Goal: Transaction & Acquisition: Subscribe to service/newsletter

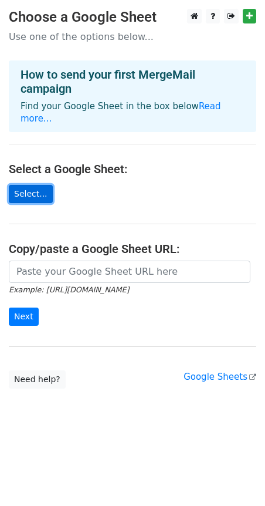
click at [43, 185] on link "Select..." at bounding box center [31, 194] width 44 height 18
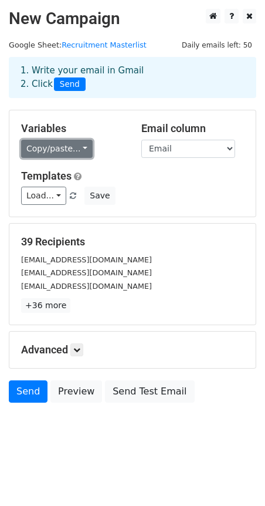
click at [66, 152] on link "Copy/paste..." at bounding box center [57, 149] width 72 height 18
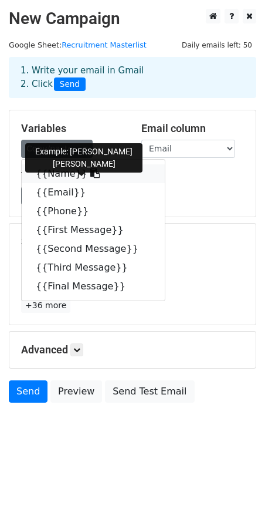
click at [59, 171] on link "{{Name}}" at bounding box center [93, 173] width 143 height 19
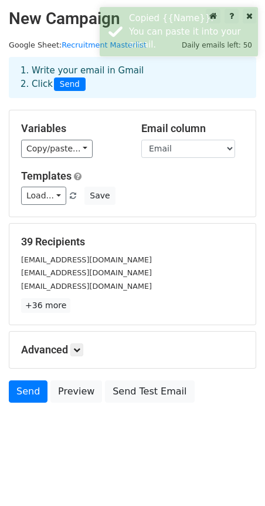
click at [132, 161] on div "Variables Copy/paste... {{Name}} {{Email}} {{Phone}} {{First Message}} {{Second…" at bounding box center [132, 163] width 246 height 106
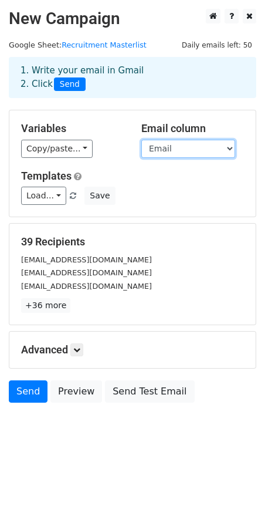
click at [169, 154] on select "Name Email Phone First Message Second Message Third Message Final Message" at bounding box center [188, 149] width 94 height 18
click at [141, 140] on select "Name Email Phone First Message Second Message Third Message Final Message" at bounding box center [188, 149] width 94 height 18
click at [162, 175] on h5 "Templates" at bounding box center [132, 176] width 223 height 13
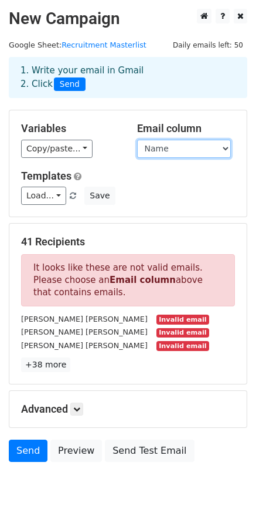
click at [167, 148] on select "Name Email Phone First Message Second Message Third Message Final Message" at bounding box center [184, 149] width 94 height 18
select select "Email"
click at [137, 140] on select "Name Email Phone First Message Second Message Third Message Final Message" at bounding box center [184, 149] width 94 height 18
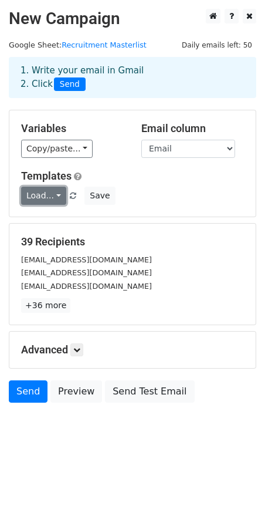
click at [45, 194] on link "Load..." at bounding box center [43, 196] width 45 height 18
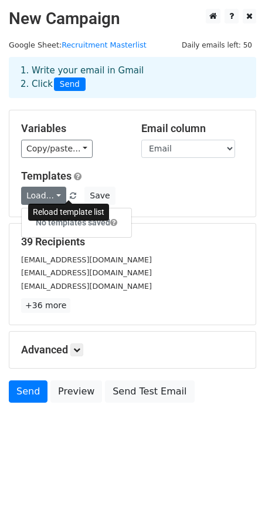
click at [70, 195] on span at bounding box center [73, 196] width 6 height 8
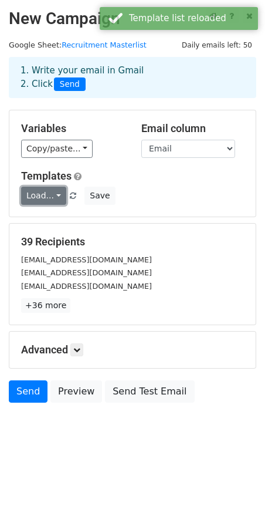
click at [42, 195] on link "Load..." at bounding box center [43, 196] width 45 height 18
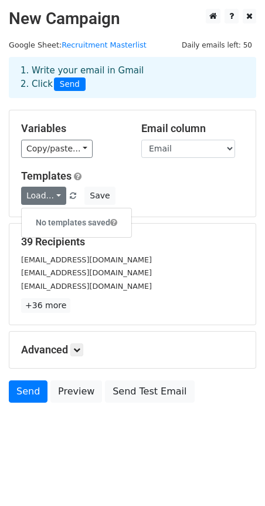
click at [130, 176] on h5 "Templates" at bounding box center [132, 176] width 223 height 13
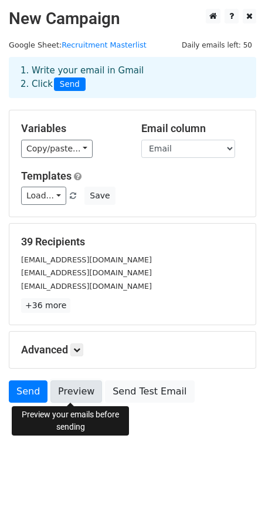
click at [59, 394] on link "Preview" at bounding box center [76, 391] width 52 height 22
click at [59, 392] on link "Preview" at bounding box center [76, 391] width 52 height 22
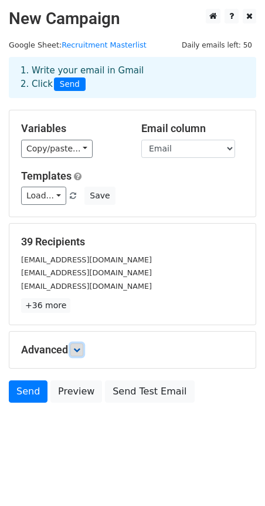
click at [79, 348] on icon at bounding box center [76, 349] width 7 height 7
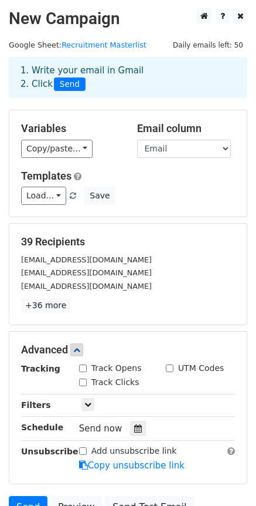
click at [83, 369] on input "Track Opens" at bounding box center [83, 368] width 8 height 8
checkbox input "true"
click at [84, 384] on input "Track Clicks" at bounding box center [83, 382] width 8 height 8
checkbox input "true"
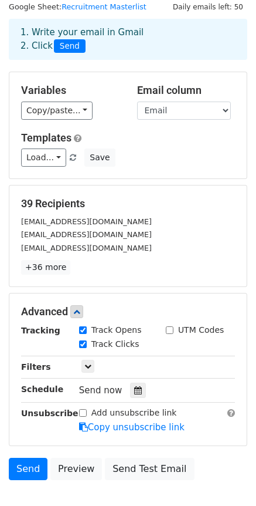
scroll to position [59, 0]
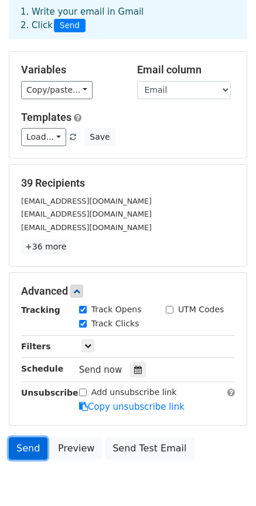
click at [27, 445] on link "Send" at bounding box center [28, 448] width 39 height 22
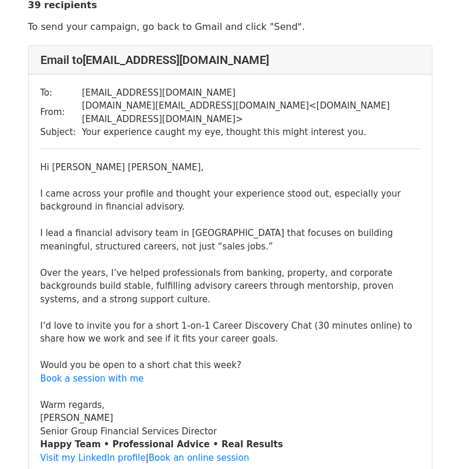
scroll to position [59, 0]
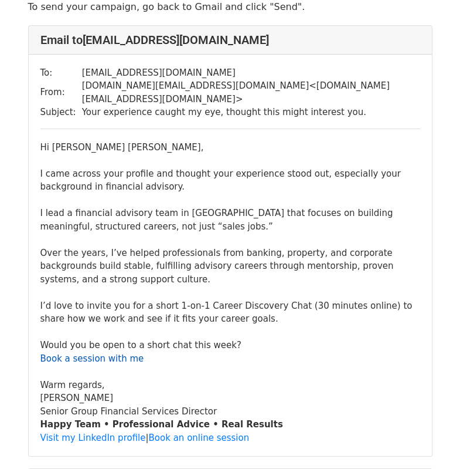
click at [104, 353] on link "Book a session with me" at bounding box center [92, 358] width 104 height 11
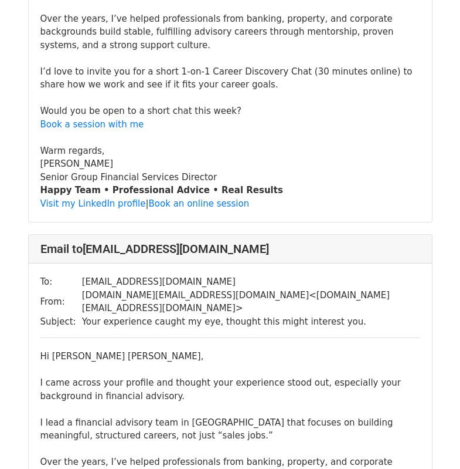
scroll to position [293, 0]
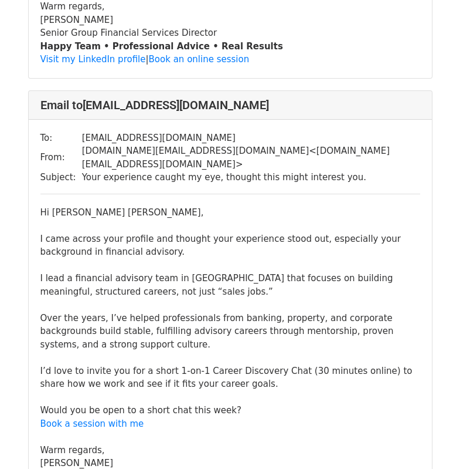
scroll to position [938, 0]
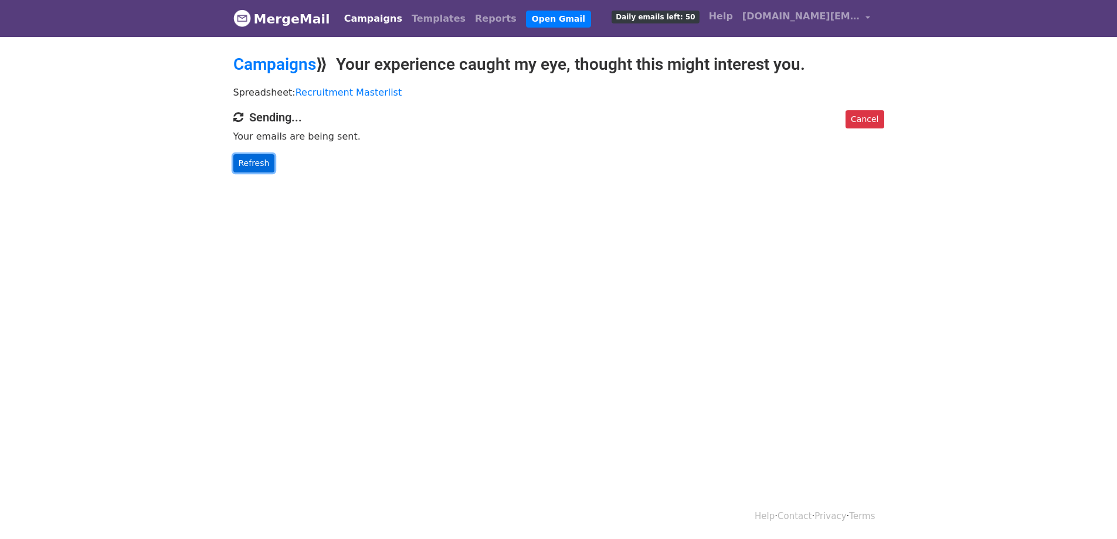
click at [266, 167] on link "Refresh" at bounding box center [254, 163] width 42 height 18
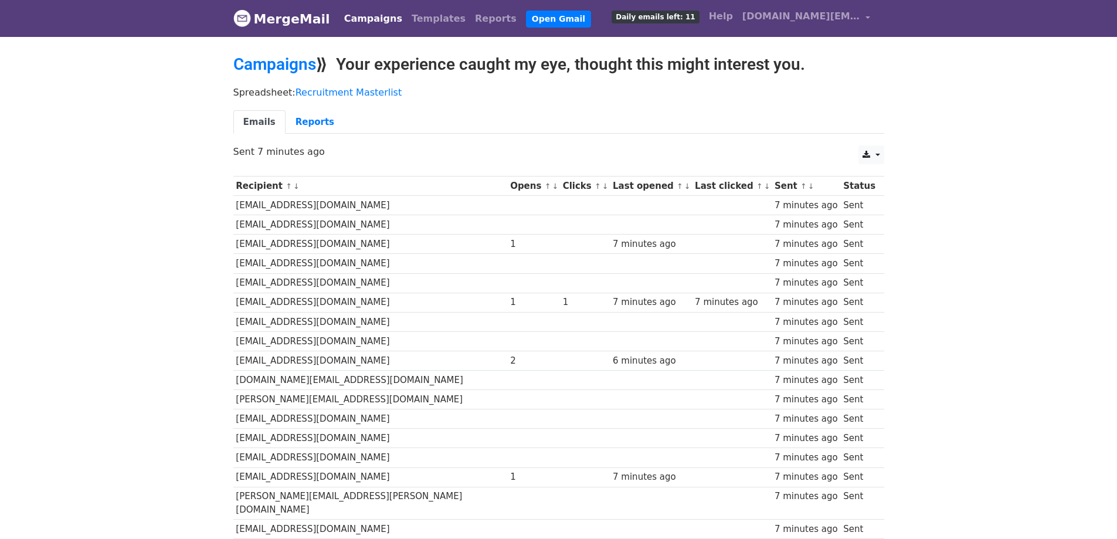
click at [361, 16] on link "Campaigns" at bounding box center [373, 18] width 67 height 23
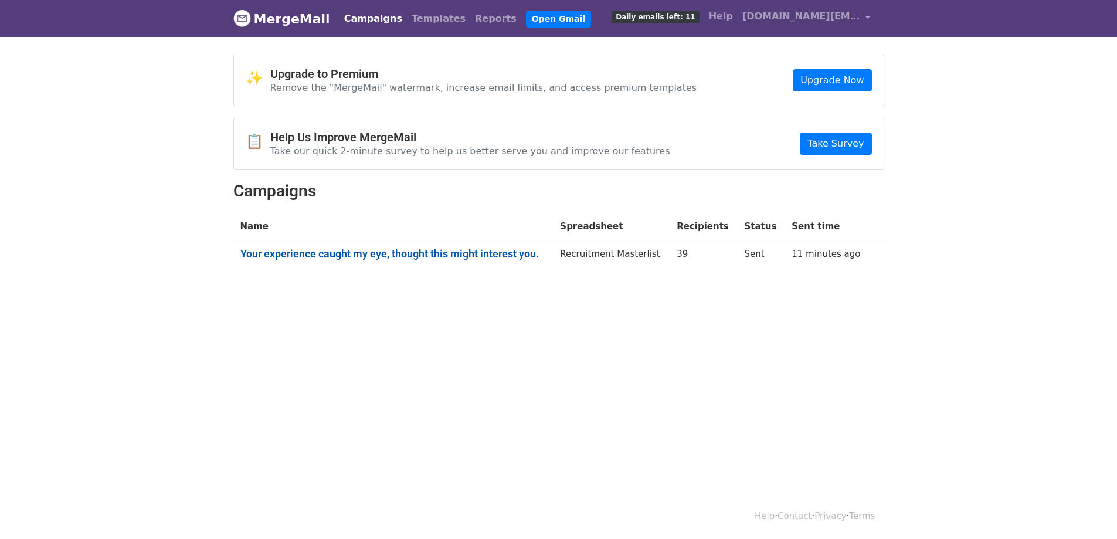
click at [380, 251] on link "Your experience caught my eye, thought this might interest you." at bounding box center [393, 254] width 306 height 13
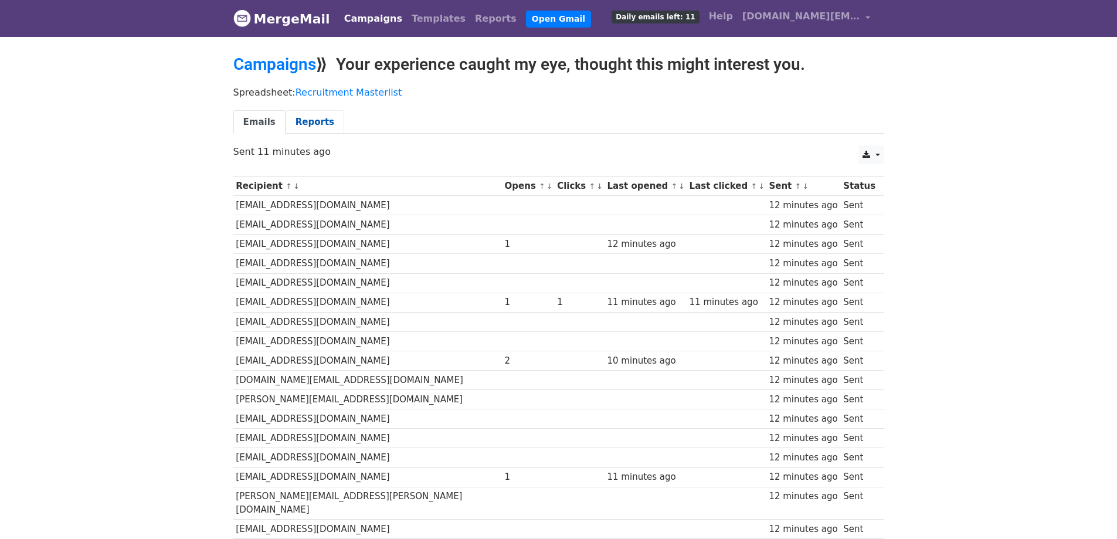
click at [294, 118] on link "Reports" at bounding box center [315, 122] width 59 height 24
